Goal: Task Accomplishment & Management: Manage account settings

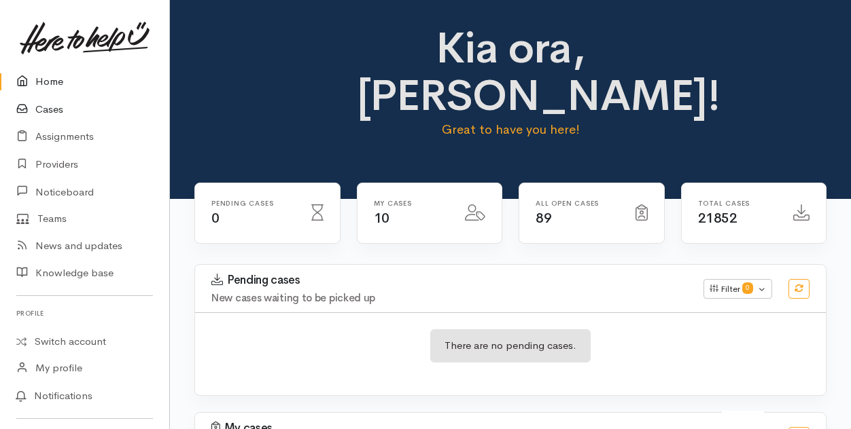
click at [45, 105] on link "Cases" at bounding box center [84, 110] width 169 height 28
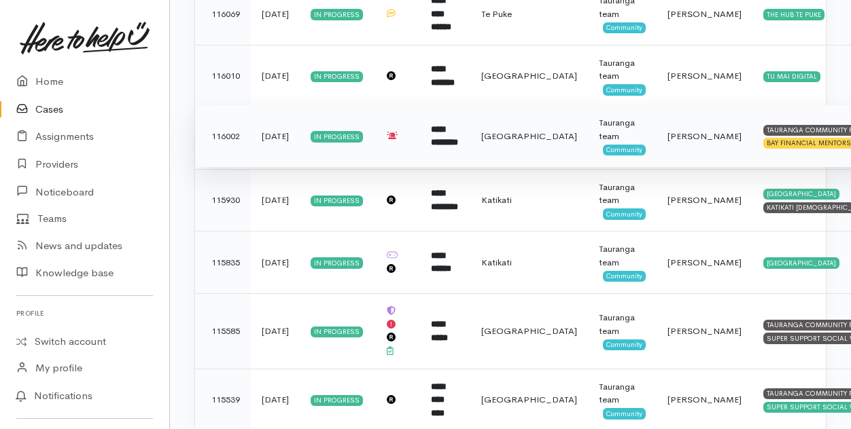
scroll to position [537, 0]
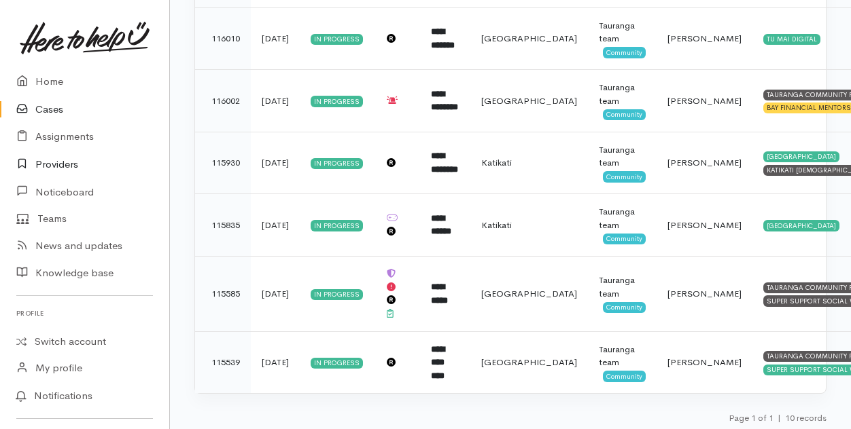
click at [61, 164] on link "Providers" at bounding box center [84, 165] width 169 height 28
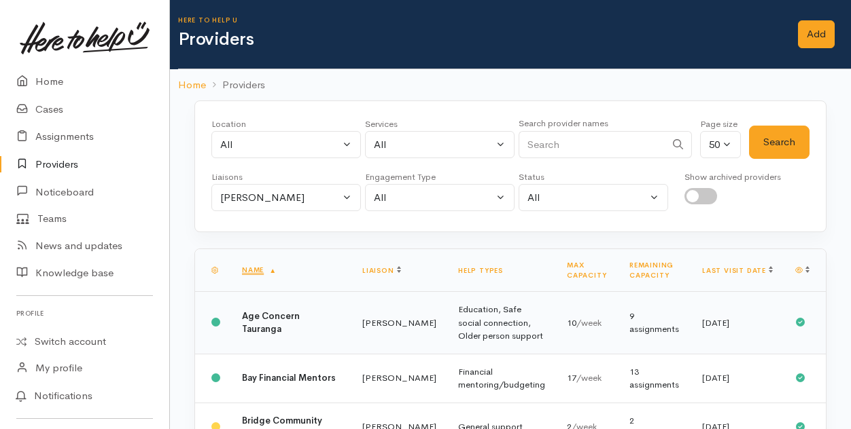
click at [257, 325] on b "Age Concern Tauranga" at bounding box center [271, 323] width 58 height 25
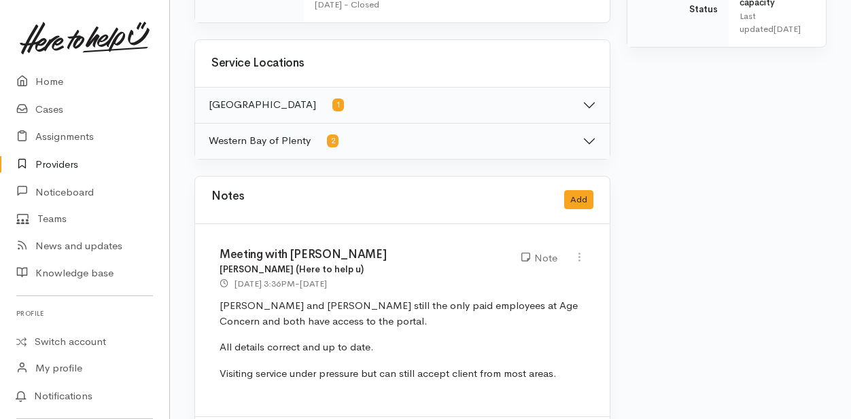
scroll to position [747, 0]
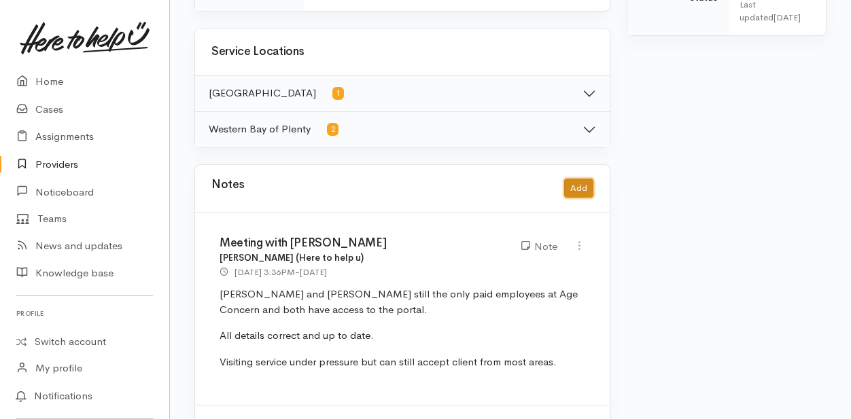
click at [574, 183] on button "Add" at bounding box center [578, 189] width 29 height 20
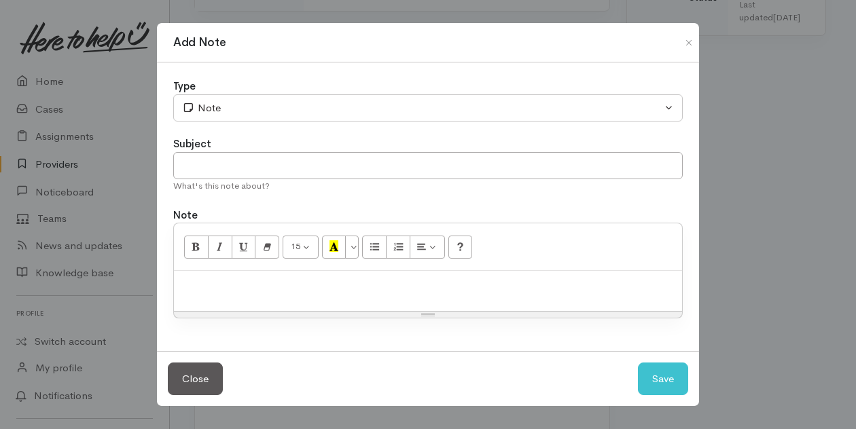
click at [202, 289] on p at bounding box center [428, 286] width 495 height 16
click at [656, 378] on button "Save" at bounding box center [663, 379] width 50 height 33
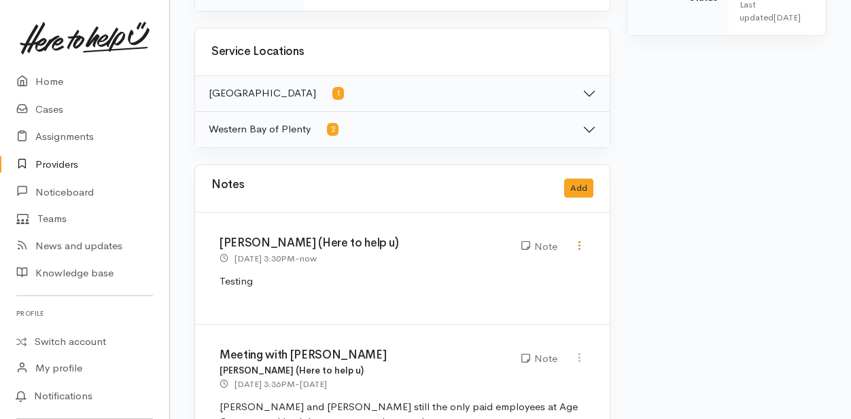
click at [580, 240] on icon at bounding box center [580, 246] width 12 height 12
click at [504, 289] on link "Delete" at bounding box center [530, 292] width 107 height 21
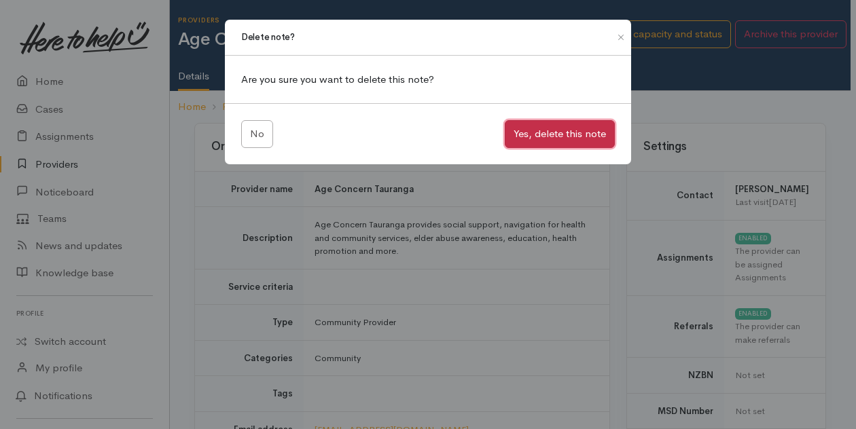
click at [546, 137] on button "Yes, delete this note" at bounding box center [560, 134] width 110 height 28
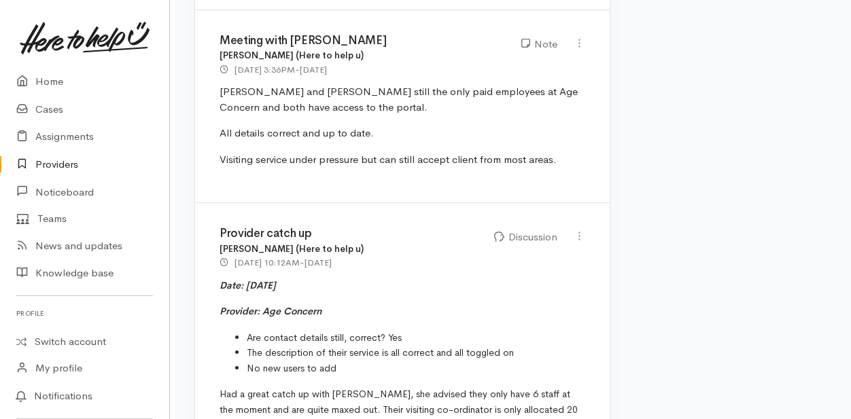
scroll to position [951, 0]
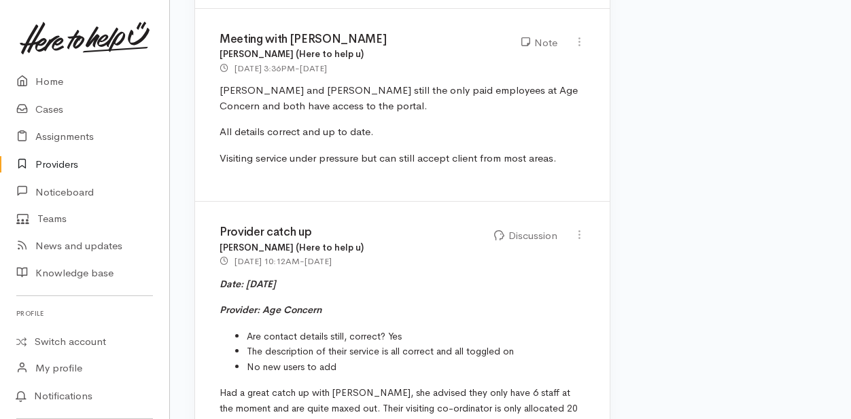
click at [66, 167] on link "Providers" at bounding box center [84, 165] width 169 height 28
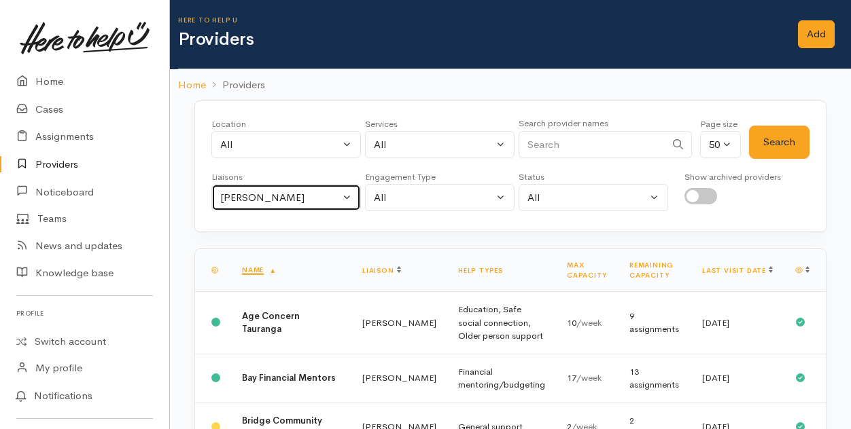
click at [348, 194] on button "[PERSON_NAME]" at bounding box center [285, 198] width 149 height 28
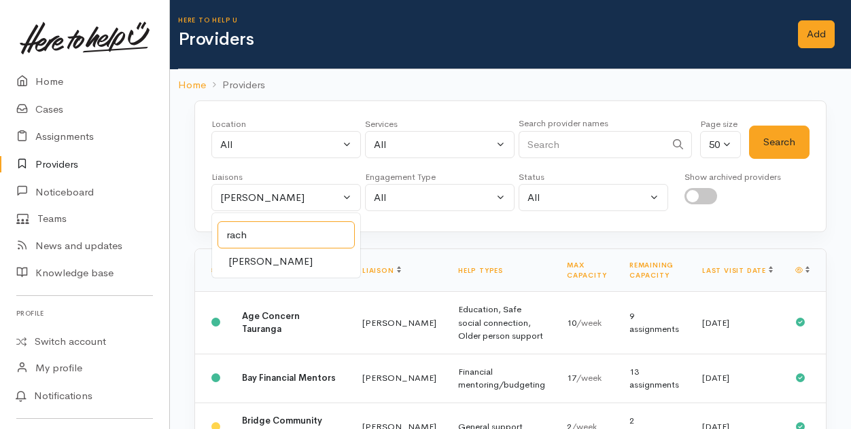
type input "rach"
click at [266, 260] on span "Rachel Proctor" at bounding box center [270, 262] width 84 height 16
select select "1612"
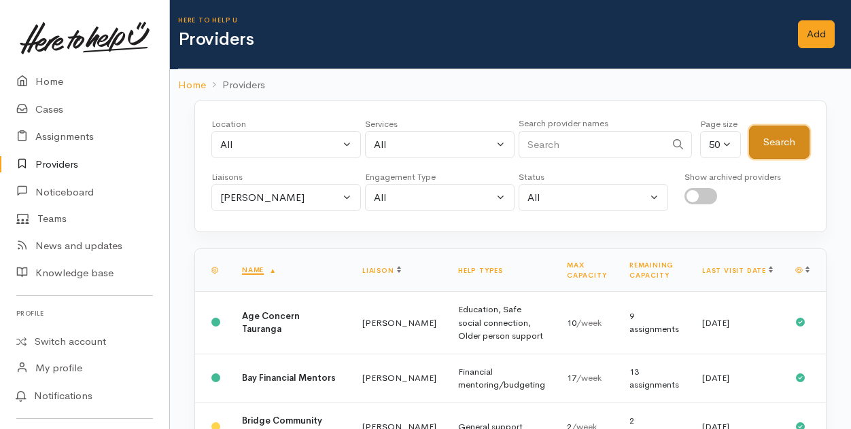
click at [771, 141] on button "Search" at bounding box center [779, 142] width 60 height 33
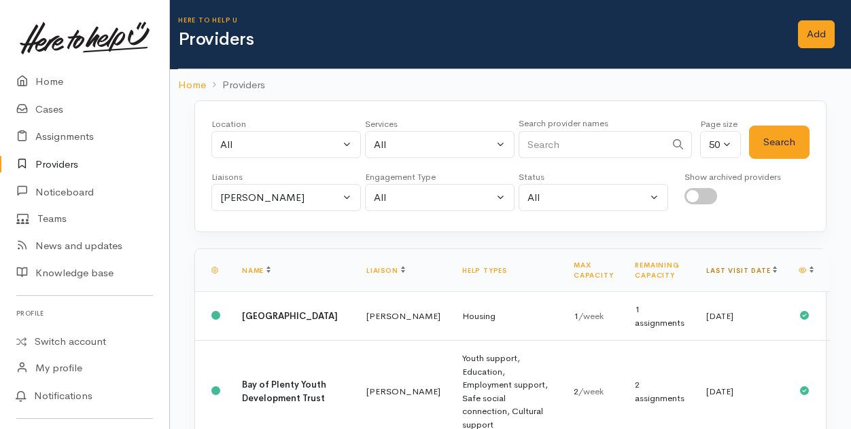
click at [758, 270] on link "Last visit date" at bounding box center [741, 270] width 71 height 9
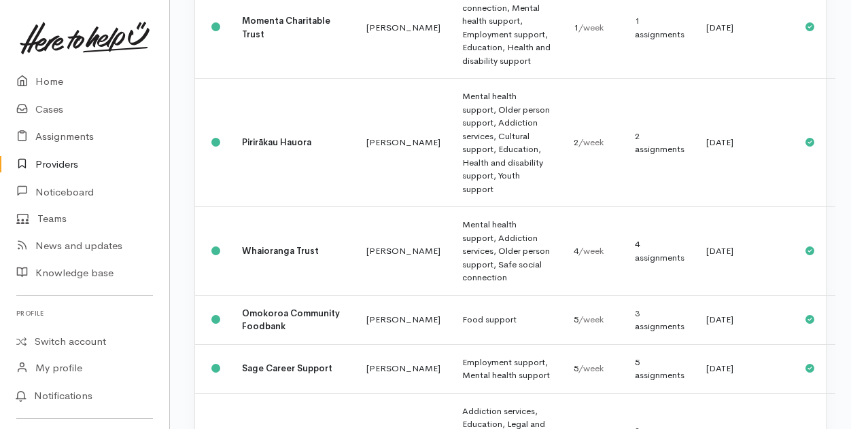
scroll to position [2081, 0]
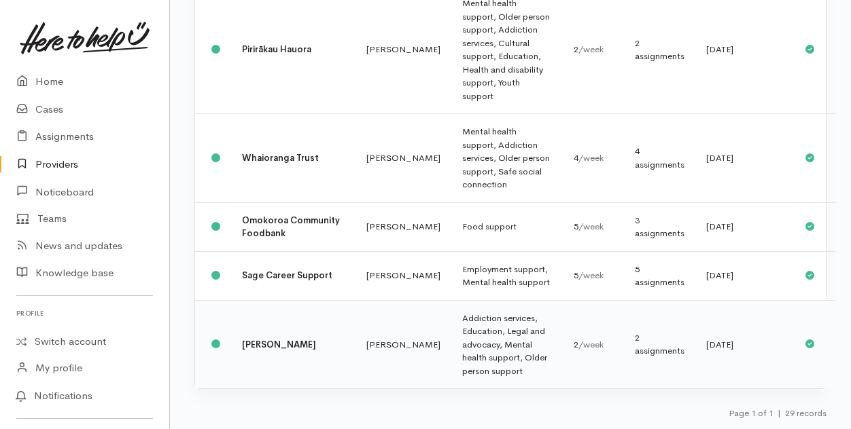
click at [306, 347] on td "Ngati Kahu Hauora" at bounding box center [293, 344] width 124 height 88
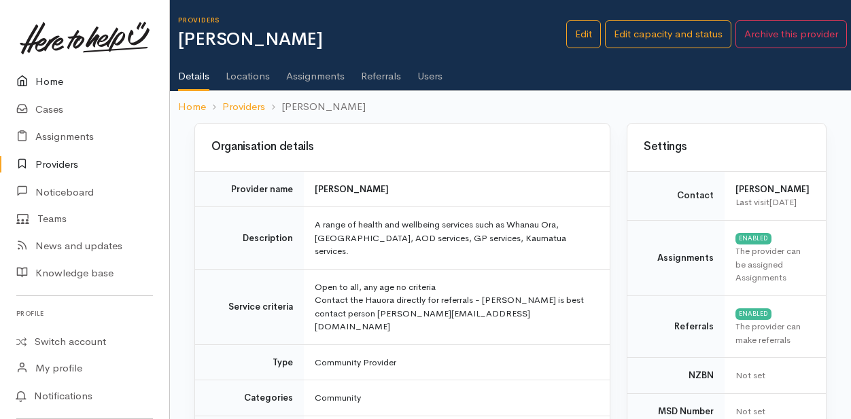
click at [58, 83] on link "Home" at bounding box center [84, 82] width 169 height 28
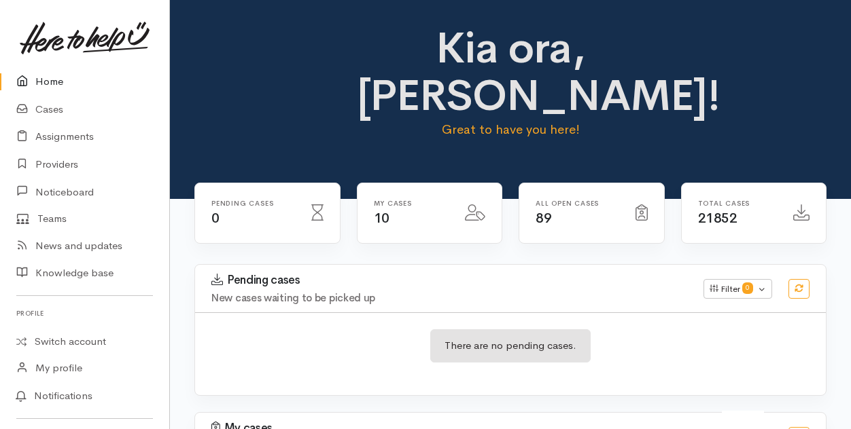
click at [59, 82] on link "Home" at bounding box center [84, 82] width 169 height 28
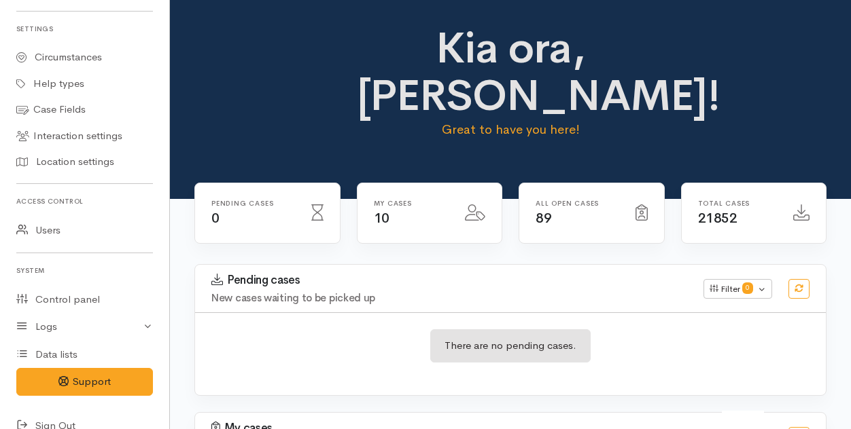
scroll to position [425, 0]
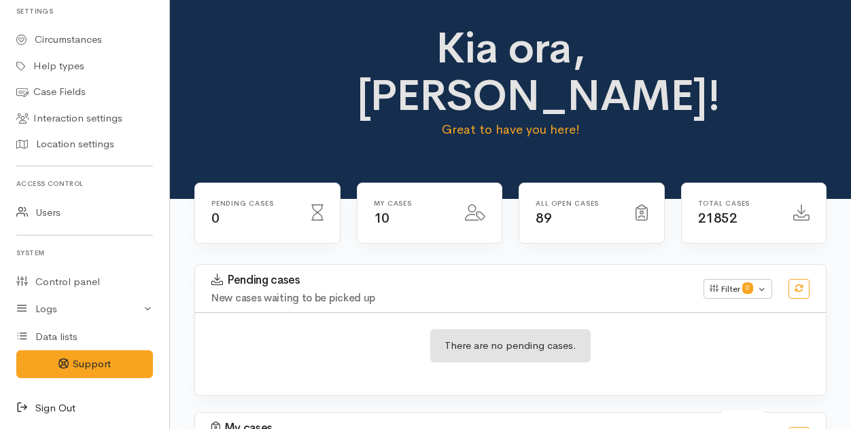
click at [21, 404] on icon at bounding box center [25, 408] width 19 height 17
